Goal: Information Seeking & Learning: Learn about a topic

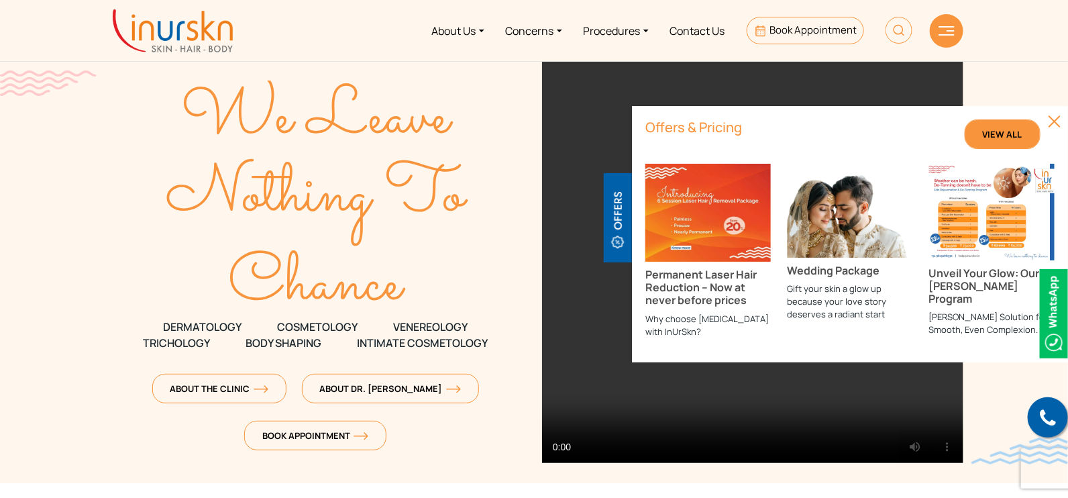
click at [1030, 129] on link "View All" at bounding box center [1003, 134] width 76 height 30
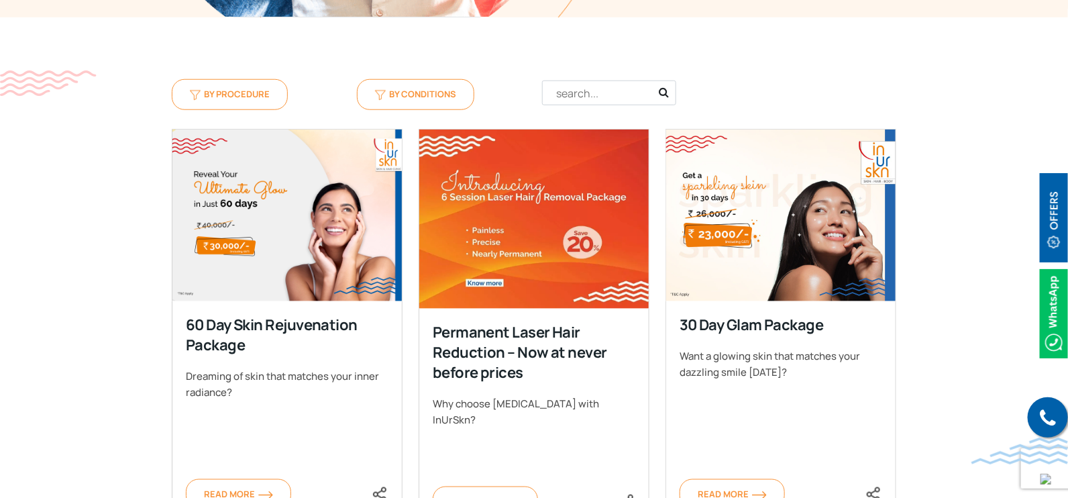
scroll to position [586, 0]
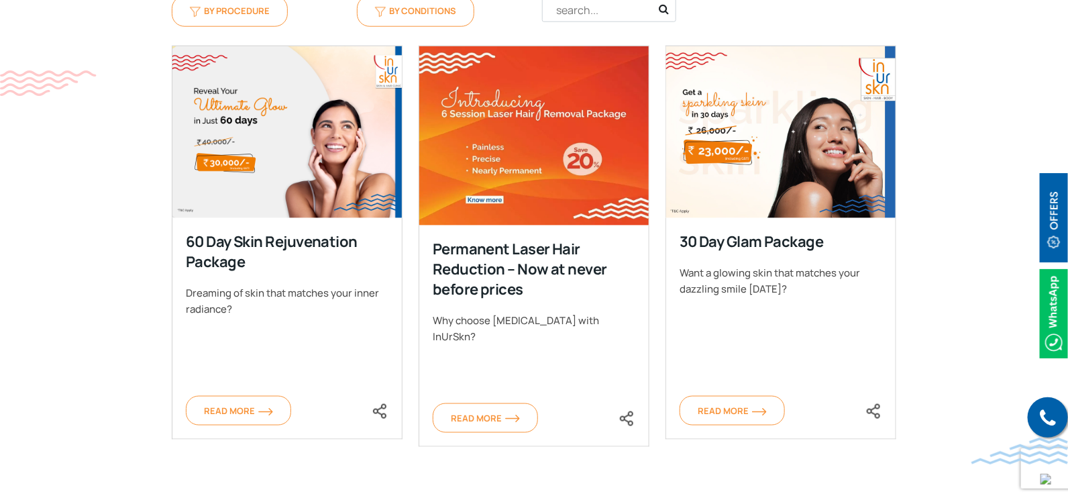
drag, startPoint x: 247, startPoint y: 235, endPoint x: 188, endPoint y: 213, distance: 62.8
click at [188, 232] on div "60 Day Skin Rejuvenation Package" at bounding box center [286, 252] width 201 height 40
copy div "60 Day Skin Rejuvenation Package"
drag, startPoint x: 535, startPoint y: 266, endPoint x: 431, endPoint y: 226, distance: 110.9
click at [431, 226] on div "Permanent Laser Hair Reduction – Now at never before prices Why choose Laser Ha…" at bounding box center [534, 335] width 231 height 221
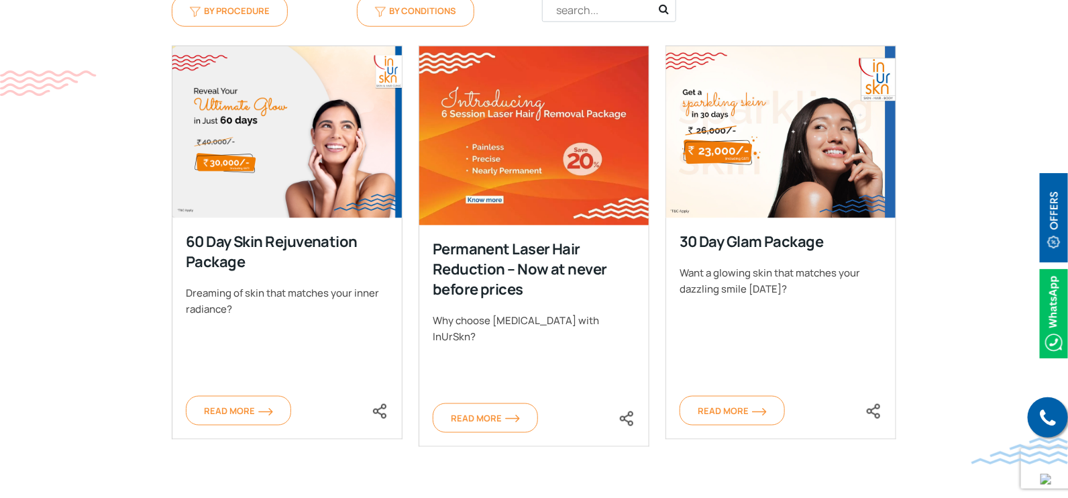
copy div "Permanent Laser Hair Reduction – Now at never before prices"
drag, startPoint x: 822, startPoint y: 213, endPoint x: 671, endPoint y: 212, distance: 151.0
click at [671, 218] on div "30 Day Glam Package Want a glowing skin that matches your dazzling smile within…" at bounding box center [781, 328] width 231 height 221
copy div "30 Day Glam Package"
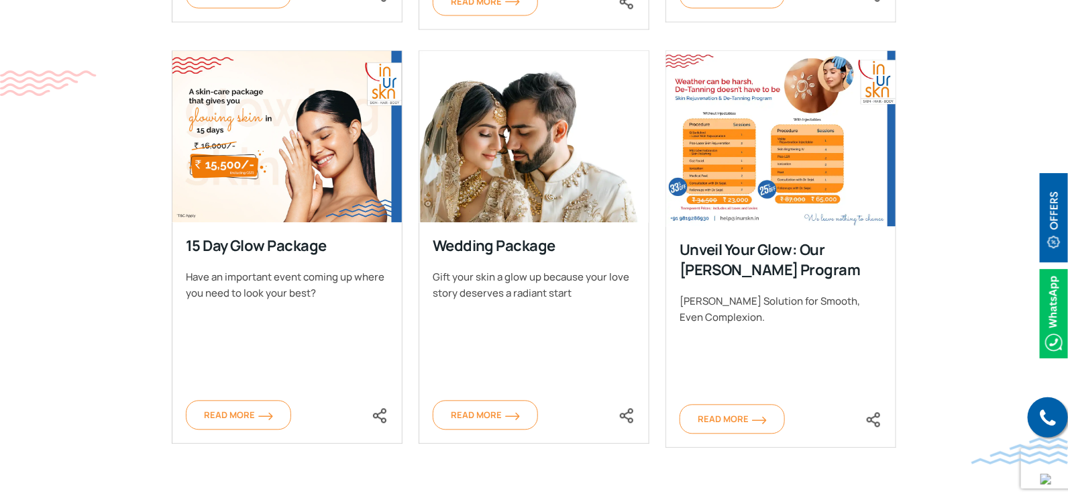
scroll to position [1007, 0]
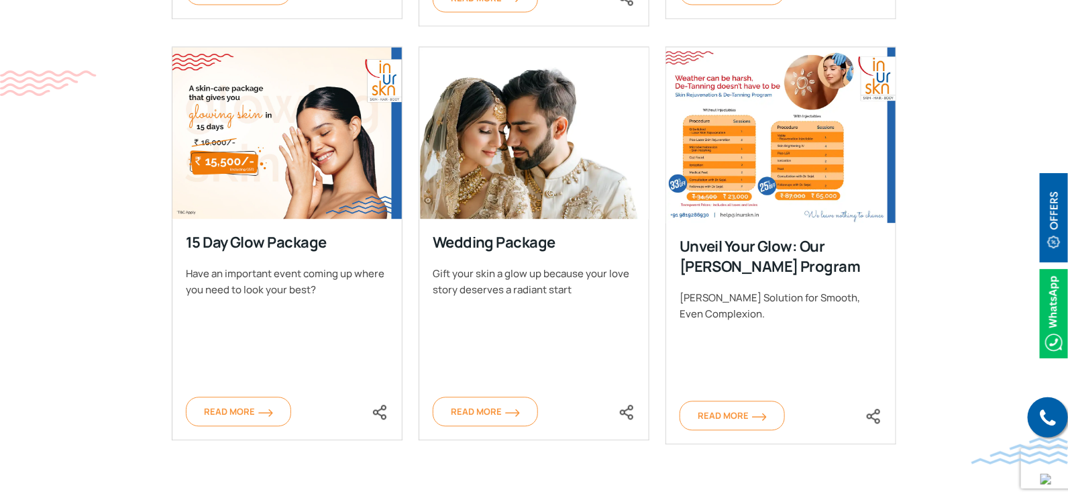
drag, startPoint x: 325, startPoint y: 217, endPoint x: 173, endPoint y: 213, distance: 151.7
click at [173, 219] on div "15 Day Glow Package Have an important event coming up where you need to look yo…" at bounding box center [287, 329] width 231 height 221
copy div "15 Day Glow Package"
drag, startPoint x: 554, startPoint y: 217, endPoint x: 438, endPoint y: 218, distance: 116.1
click at [438, 233] on div "Wedding Package" at bounding box center [533, 243] width 201 height 20
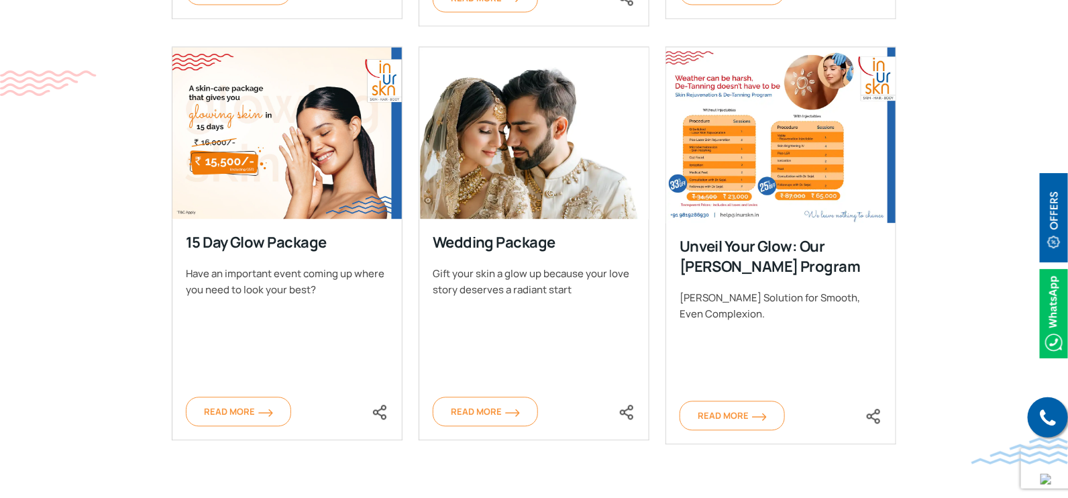
copy div "Wedding Package"
drag, startPoint x: 738, startPoint y: 240, endPoint x: 676, endPoint y: 221, distance: 65.4
click at [676, 223] on div "Unveil Your Glow: Our De-Tan Program De-Tan Solution for Smooth, Even Complexio…" at bounding box center [781, 333] width 231 height 221
copy div "Unveil Your Glow: Our [PERSON_NAME] Program"
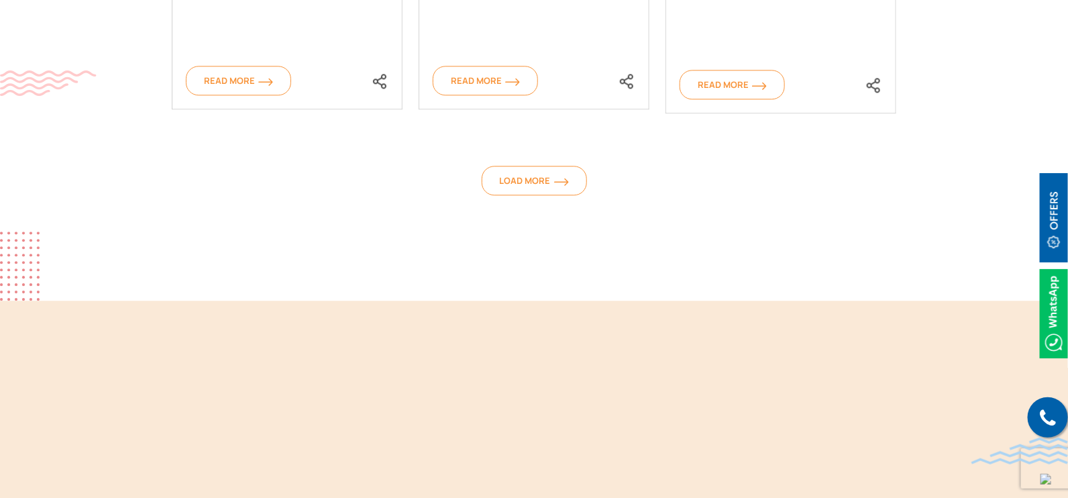
scroll to position [1341, 0]
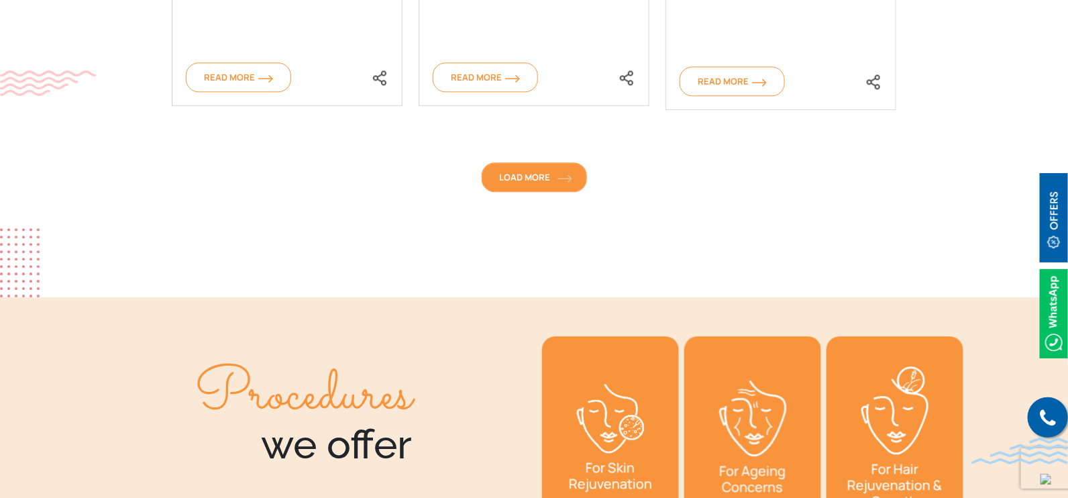
click at [554, 162] on link "Load More" at bounding box center [534, 177] width 105 height 30
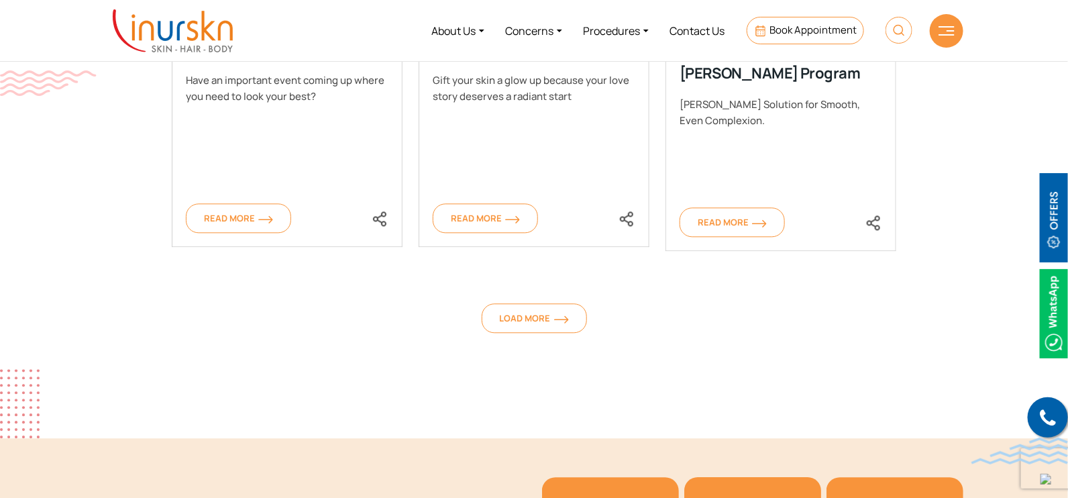
scroll to position [1174, 0]
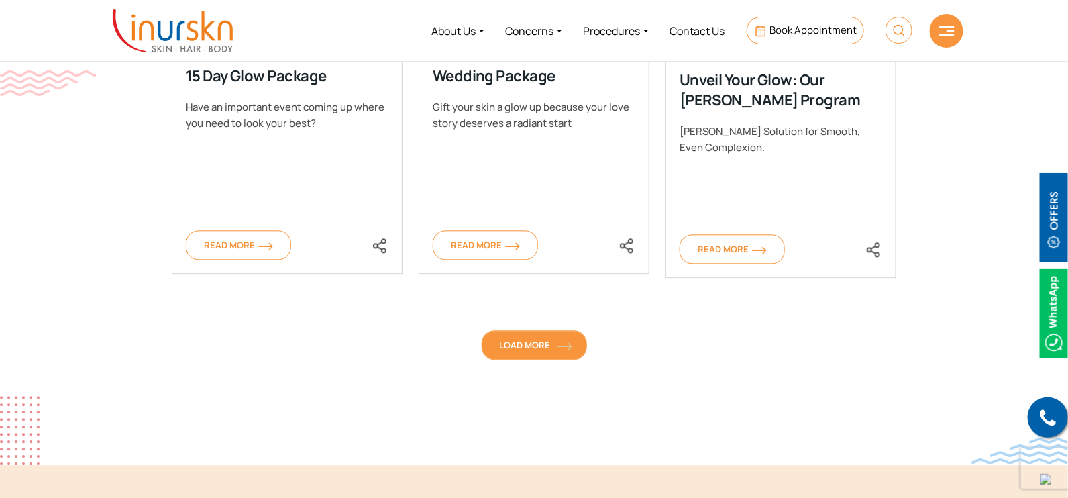
click at [509, 339] on span "Load More" at bounding box center [534, 345] width 69 height 12
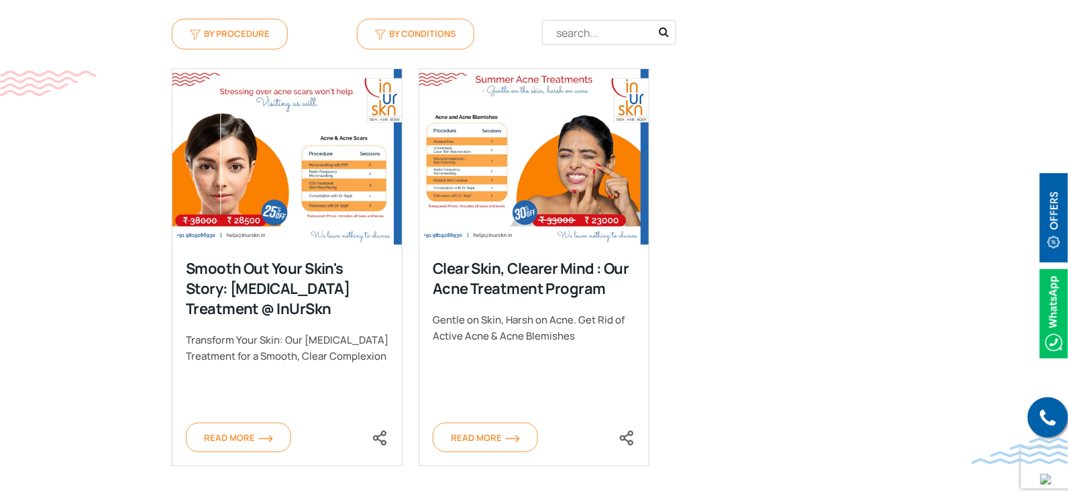
scroll to position [586, 0]
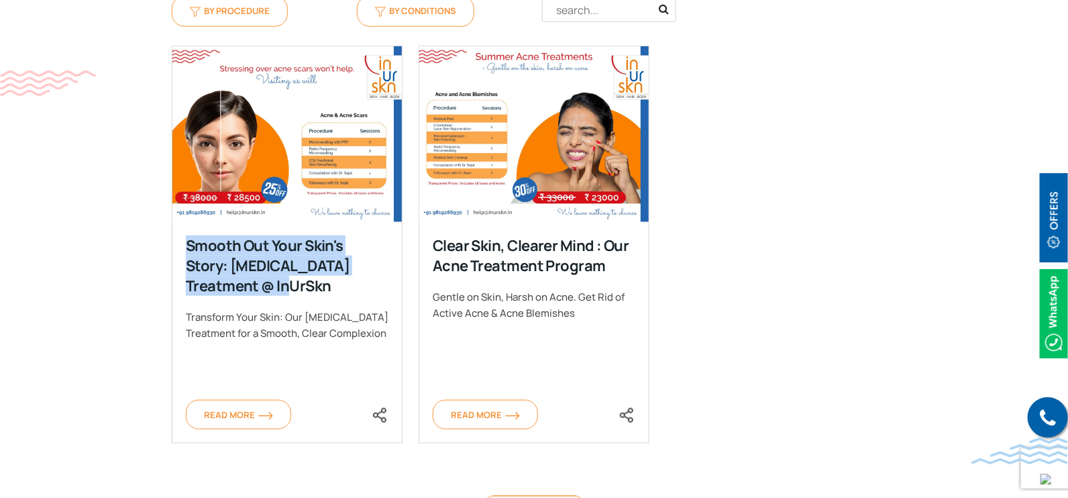
drag, startPoint x: 257, startPoint y: 260, endPoint x: 189, endPoint y: 217, distance: 80.4
click at [189, 236] on div "Smooth Out Your Skin's Story: Acne Scar Treatment @ InUrSkn" at bounding box center [286, 266] width 201 height 60
copy div "Smooth Out Your Skin's Story: Acne Scar Treatment @ InUrSkn"
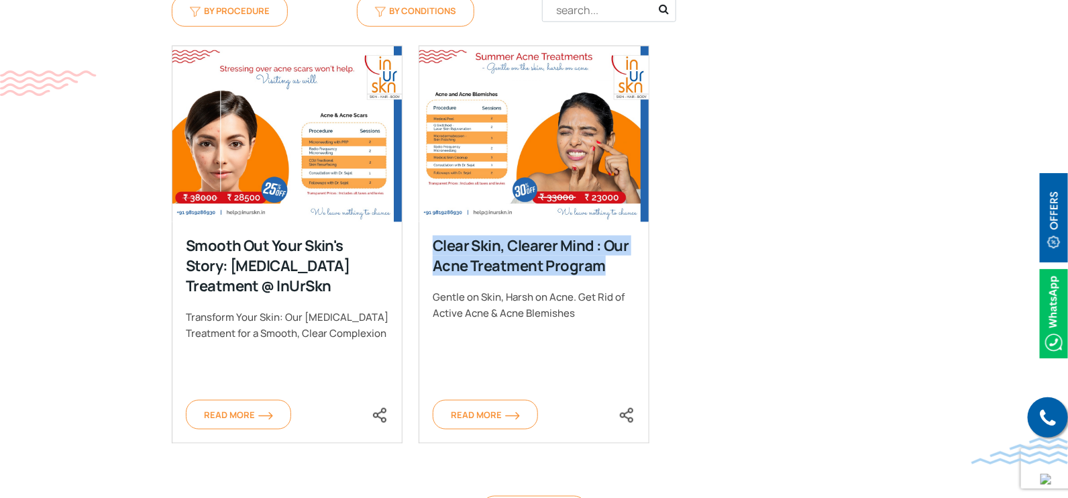
drag, startPoint x: 601, startPoint y: 237, endPoint x: 417, endPoint y: 219, distance: 184.8
click at [417, 219] on div "Clear Skin, Clearer Mind : Our Acne Treatment Program Gentle on Skin, Harsh on …" at bounding box center [534, 255] width 247 height 419
copy div "Clear Skin, Clearer Mind : Our Acne Treatment Program"
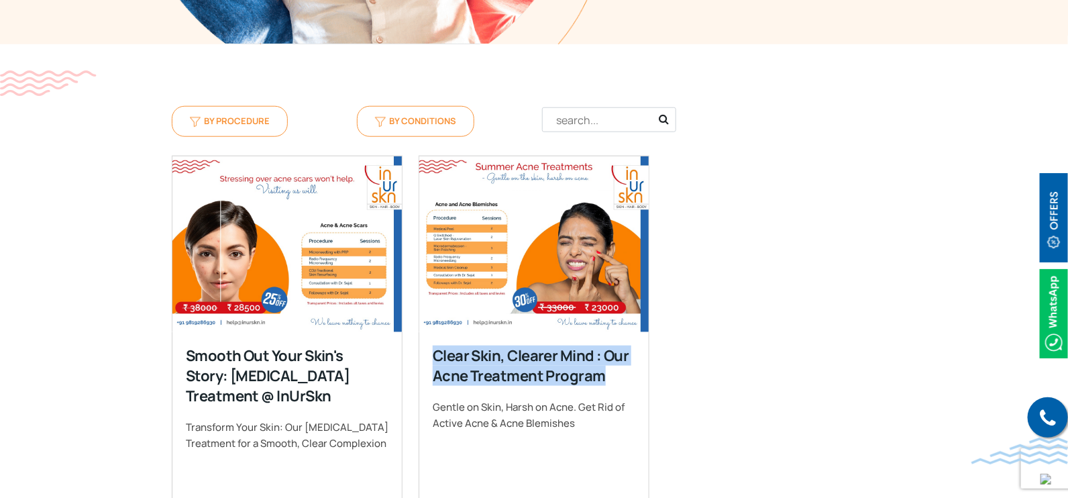
scroll to position [503, 0]
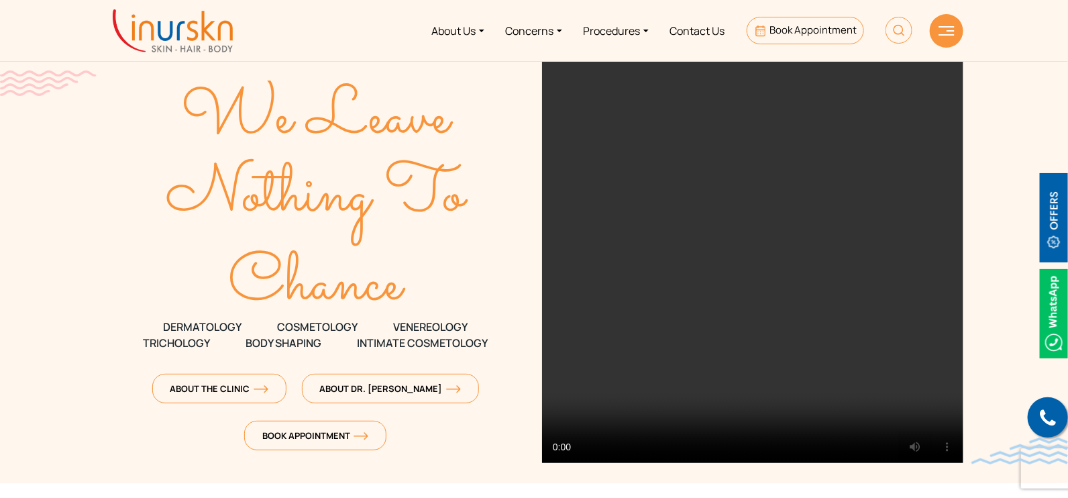
click at [1054, 203] on img at bounding box center [1054, 217] width 28 height 89
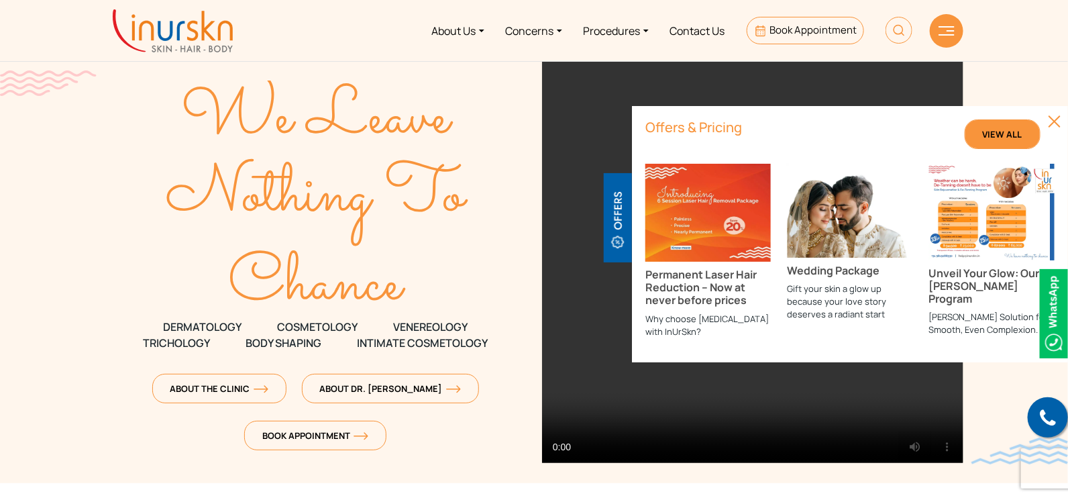
click at [1007, 133] on span "View All" at bounding box center [1003, 134] width 40 height 12
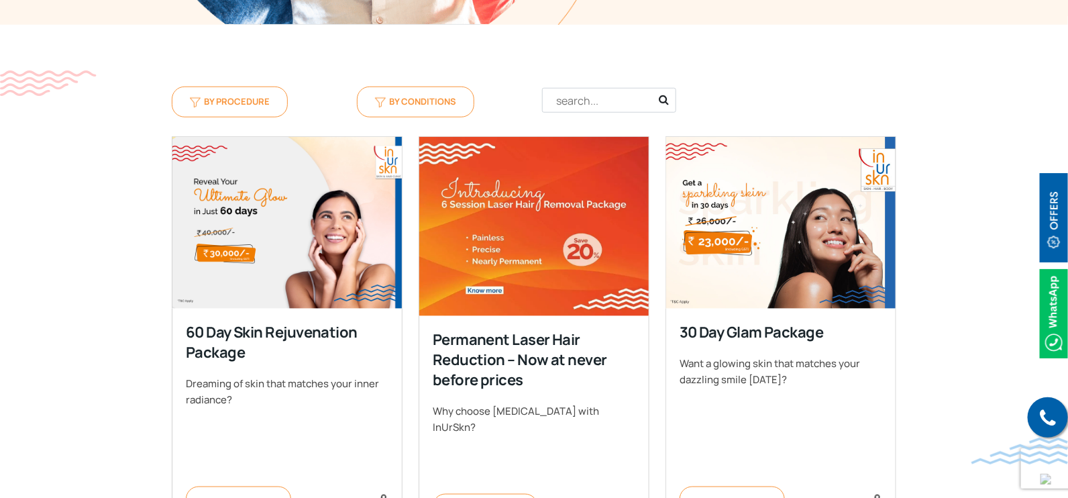
scroll to position [503, 0]
